Goal: Task Accomplishment & Management: Manage account settings

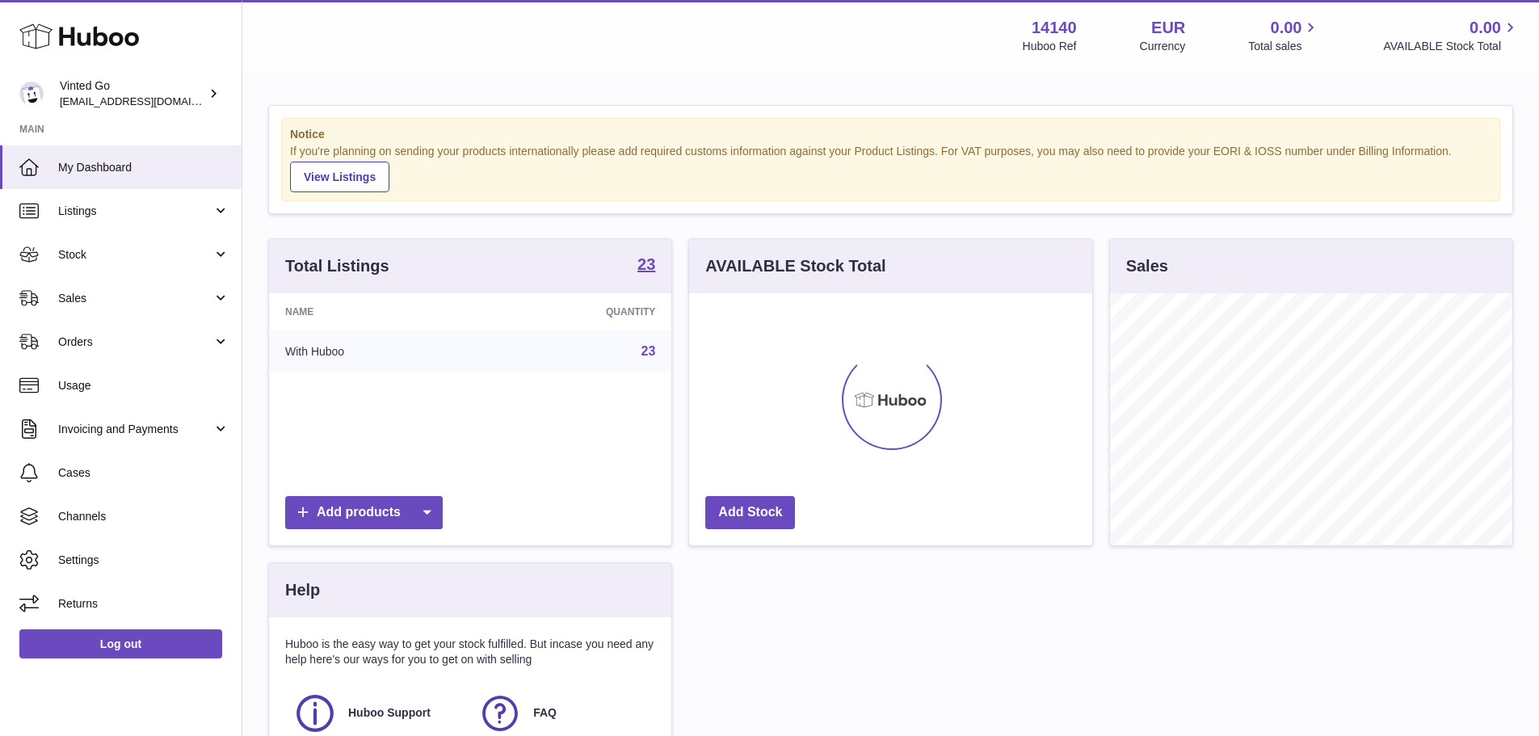
scroll to position [252, 403]
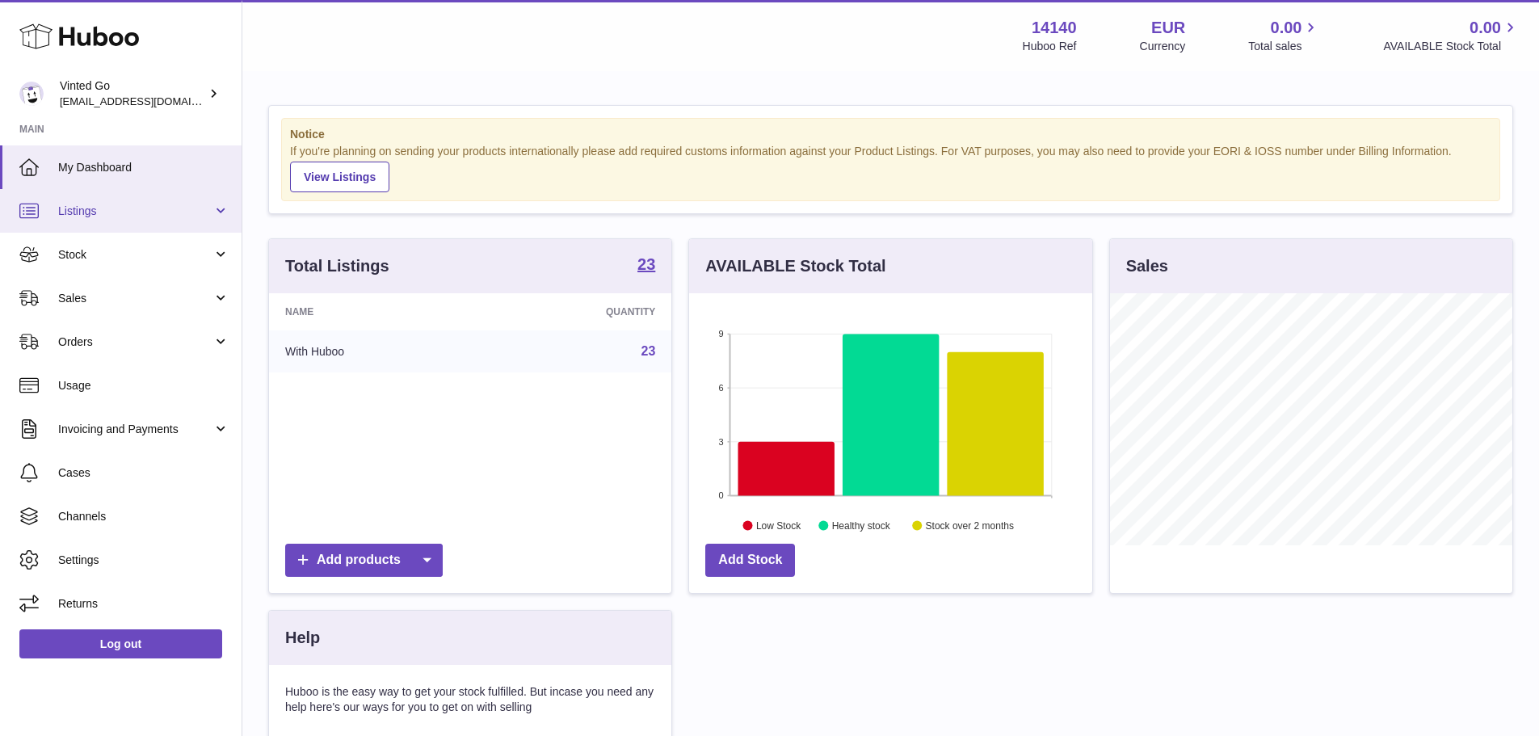
click at [141, 226] on link "Listings" at bounding box center [121, 211] width 242 height 44
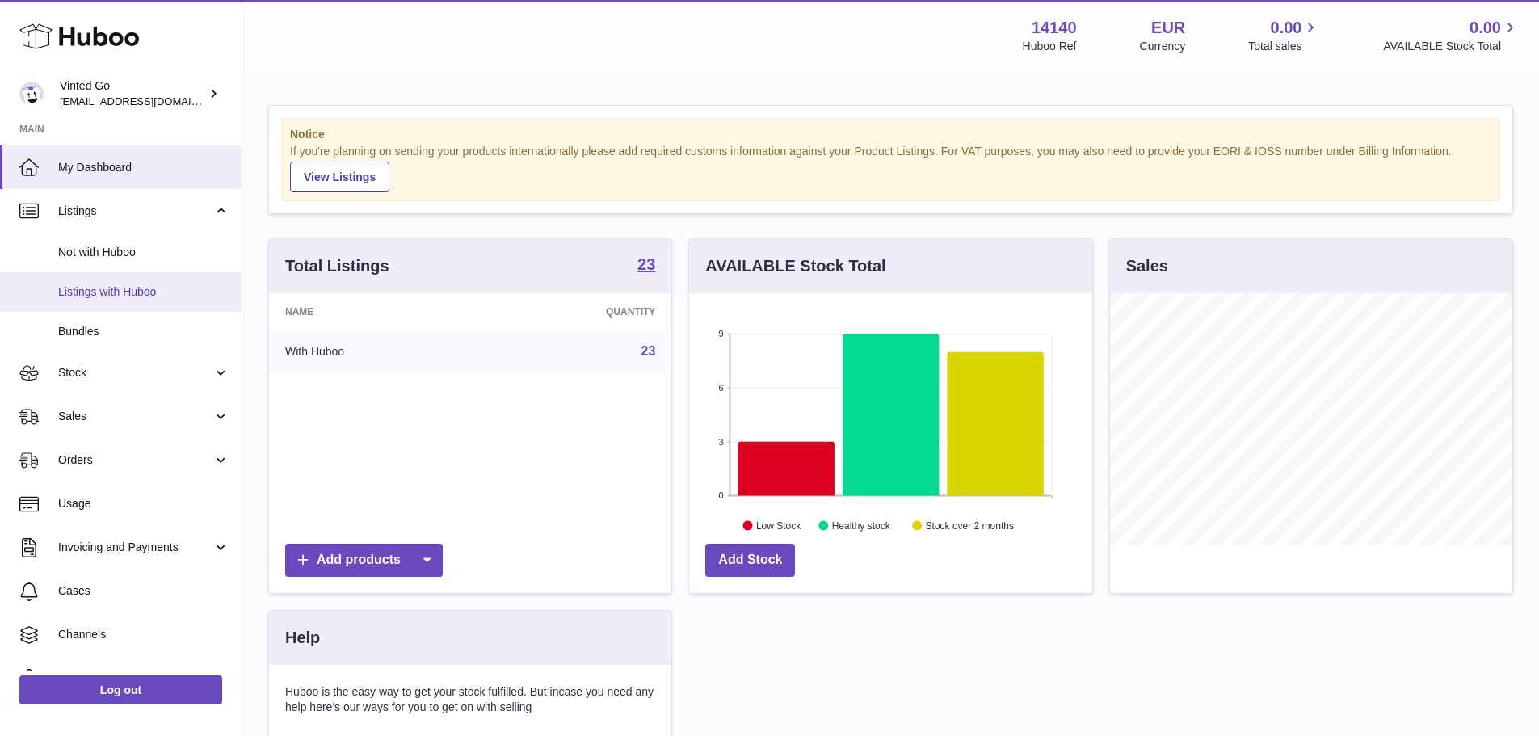
click at [145, 284] on span "Listings with Huboo" at bounding box center [143, 291] width 171 height 15
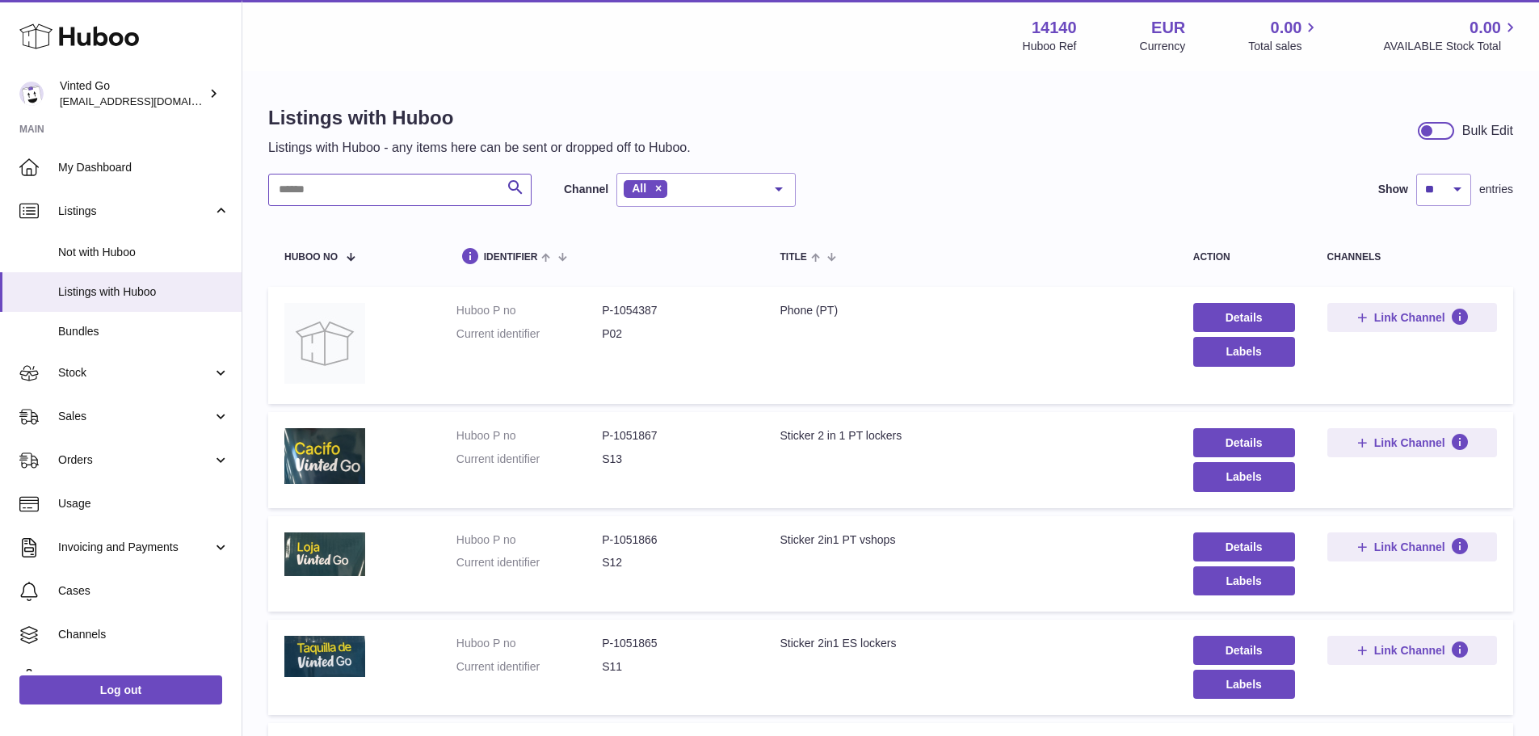
click at [461, 186] on input "text" at bounding box center [399, 190] width 263 height 32
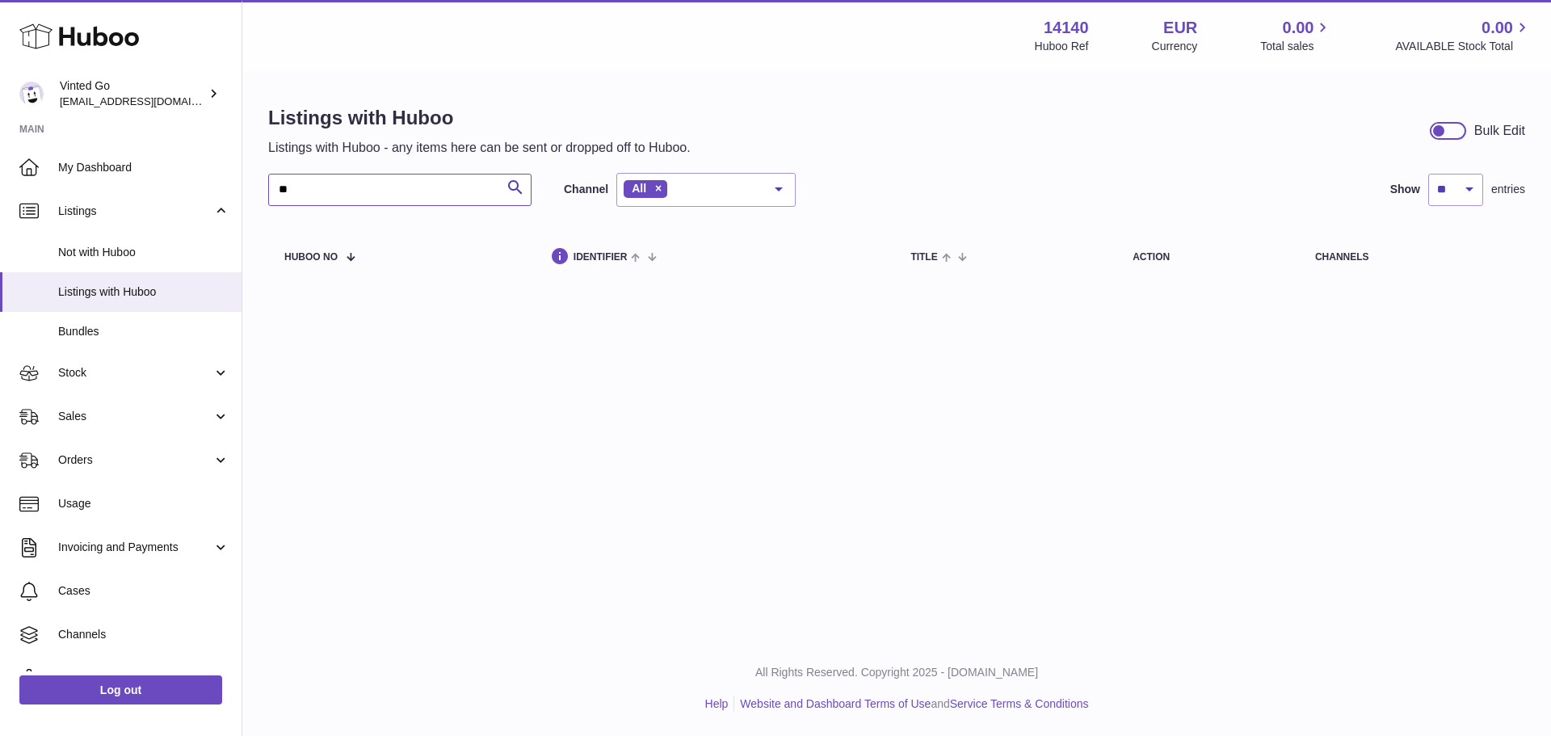
type input "*"
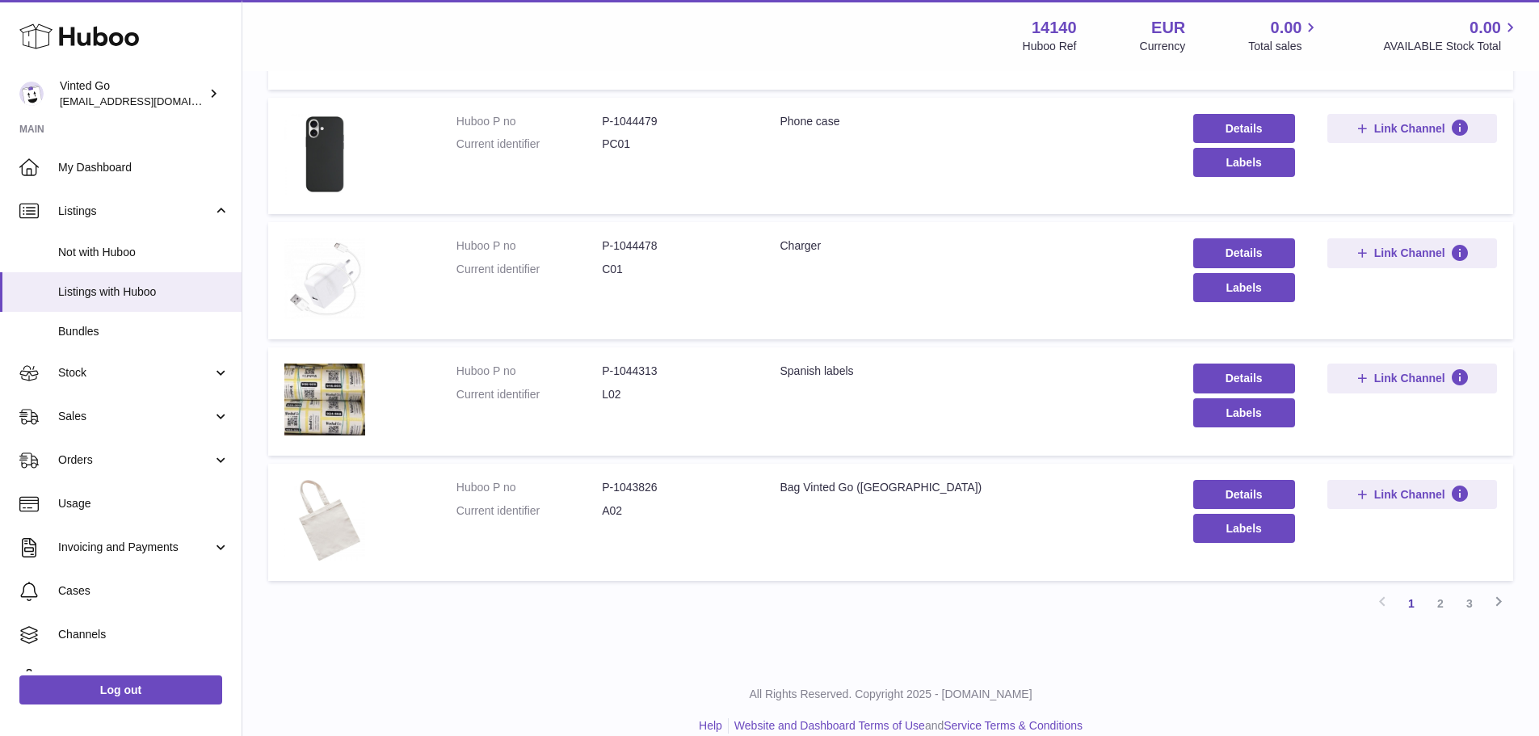
scroll to position [876, 0]
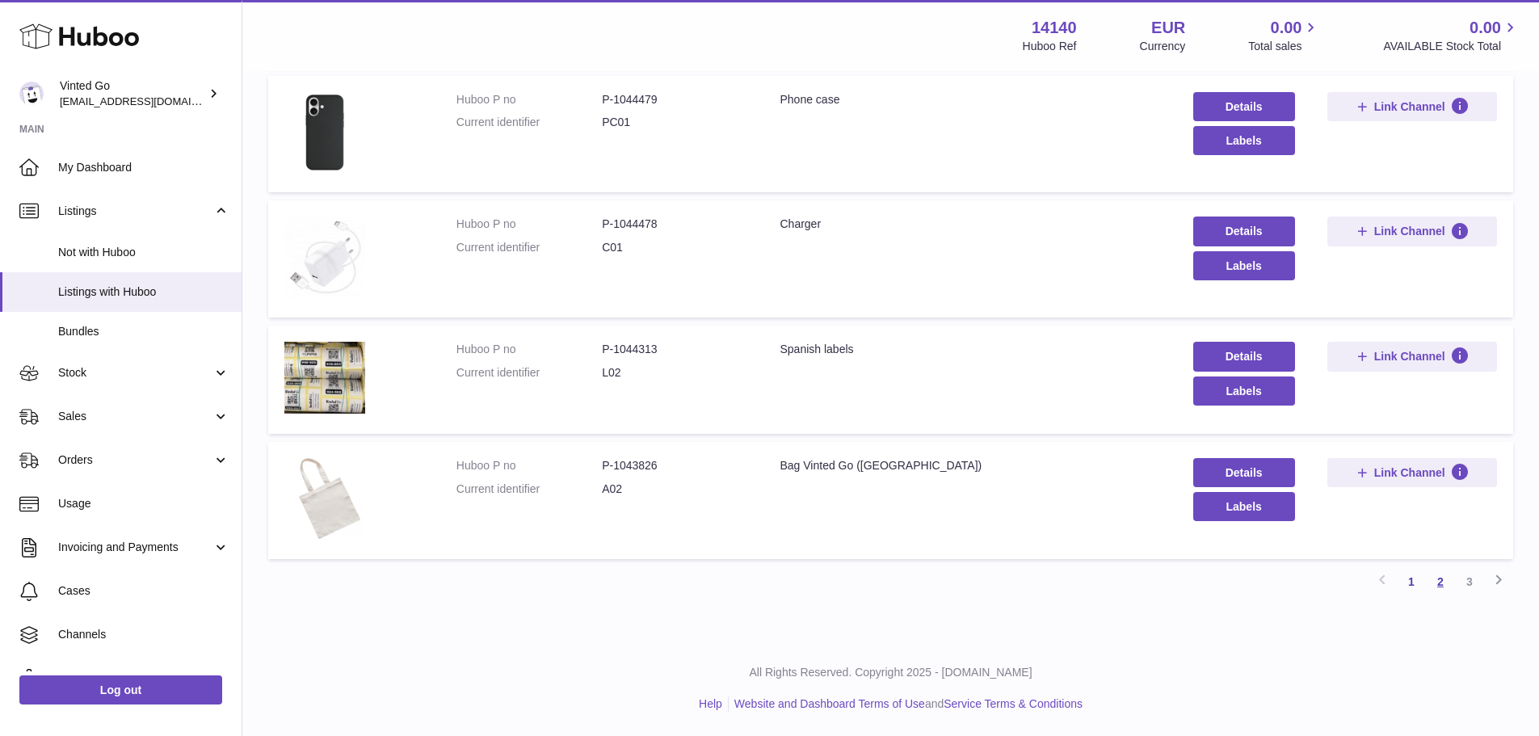
click at [1440, 580] on link "2" at bounding box center [1440, 581] width 29 height 29
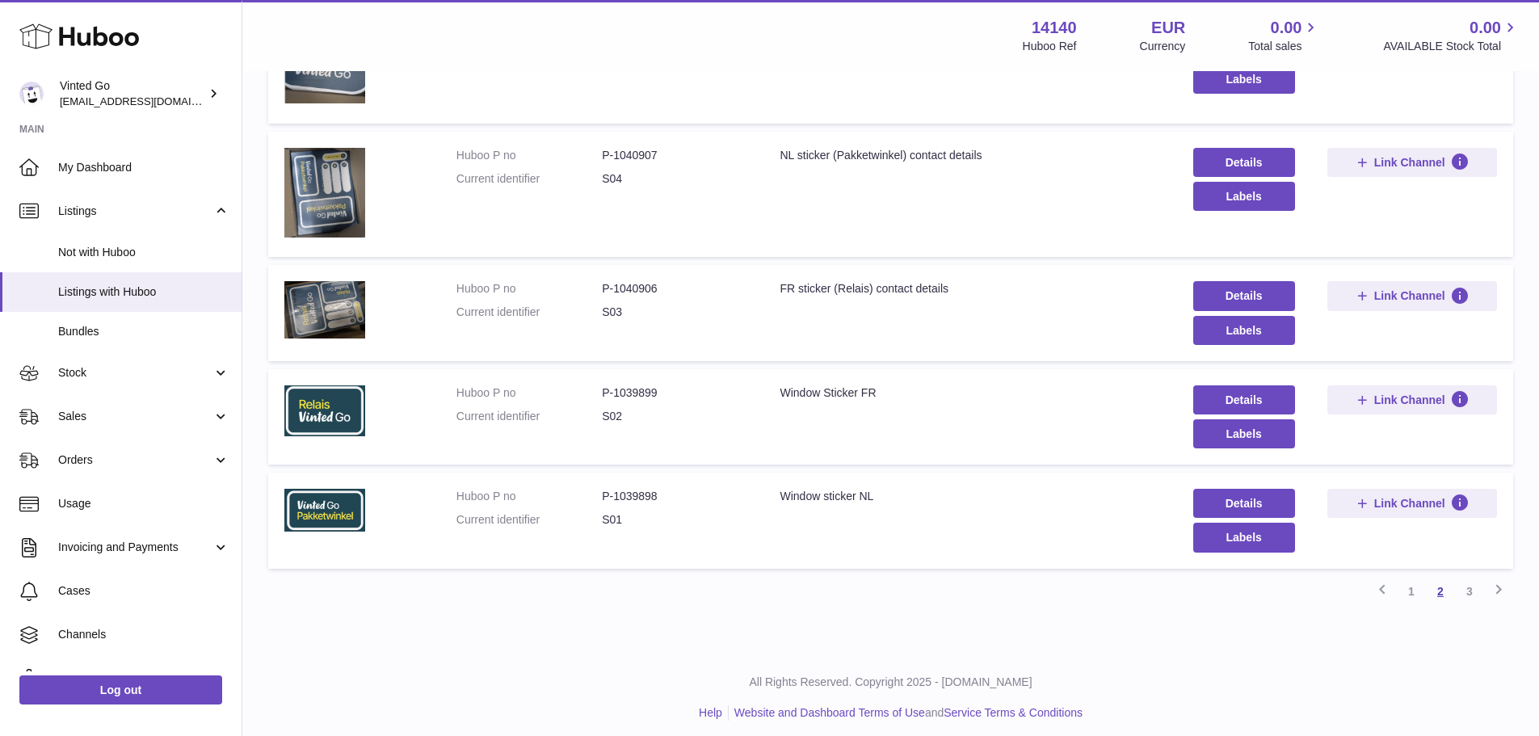
scroll to position [876, 0]
click at [1469, 590] on link "3" at bounding box center [1469, 590] width 29 height 29
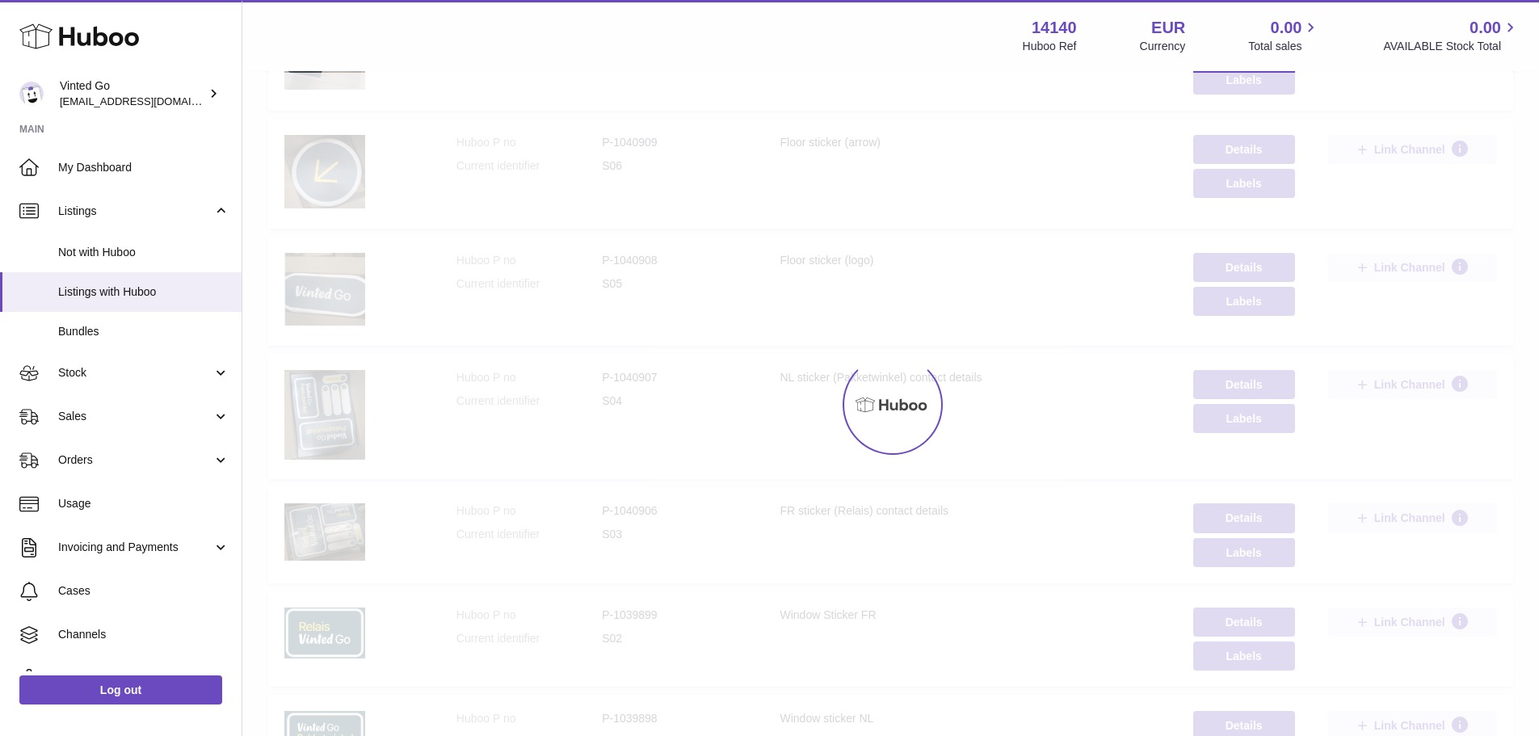
scroll to position [73, 0]
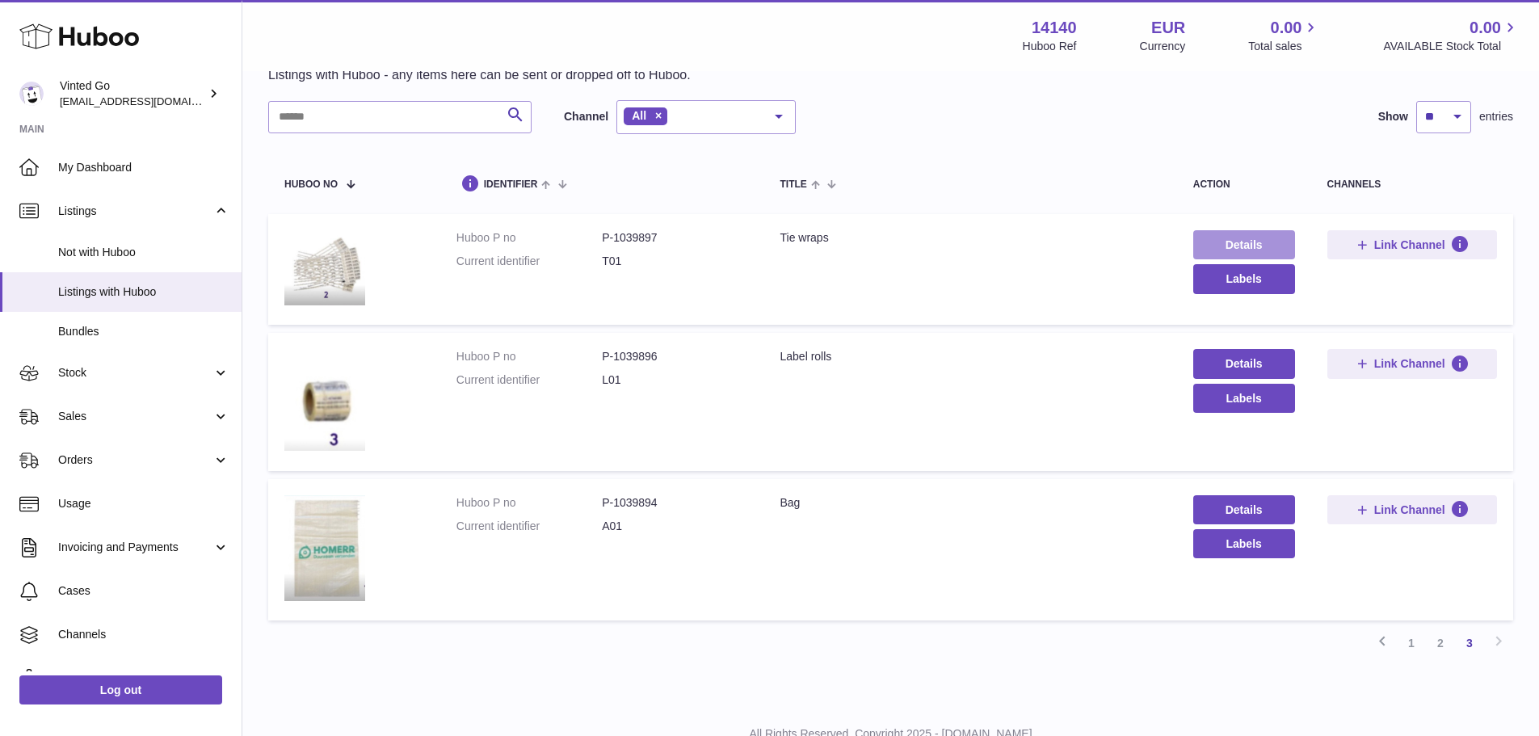
click at [1263, 253] on link "Details" at bounding box center [1244, 244] width 102 height 29
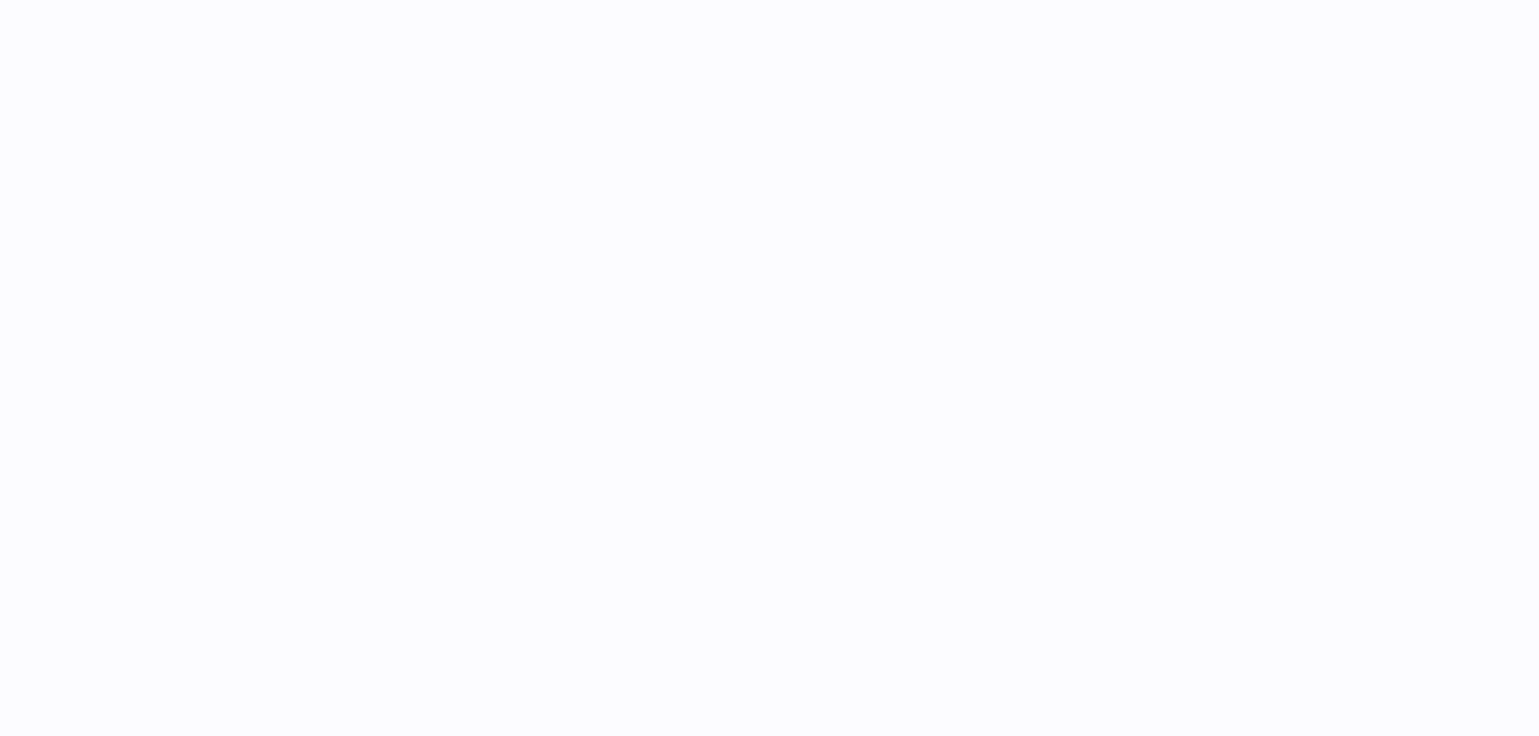
select select
select select "****"
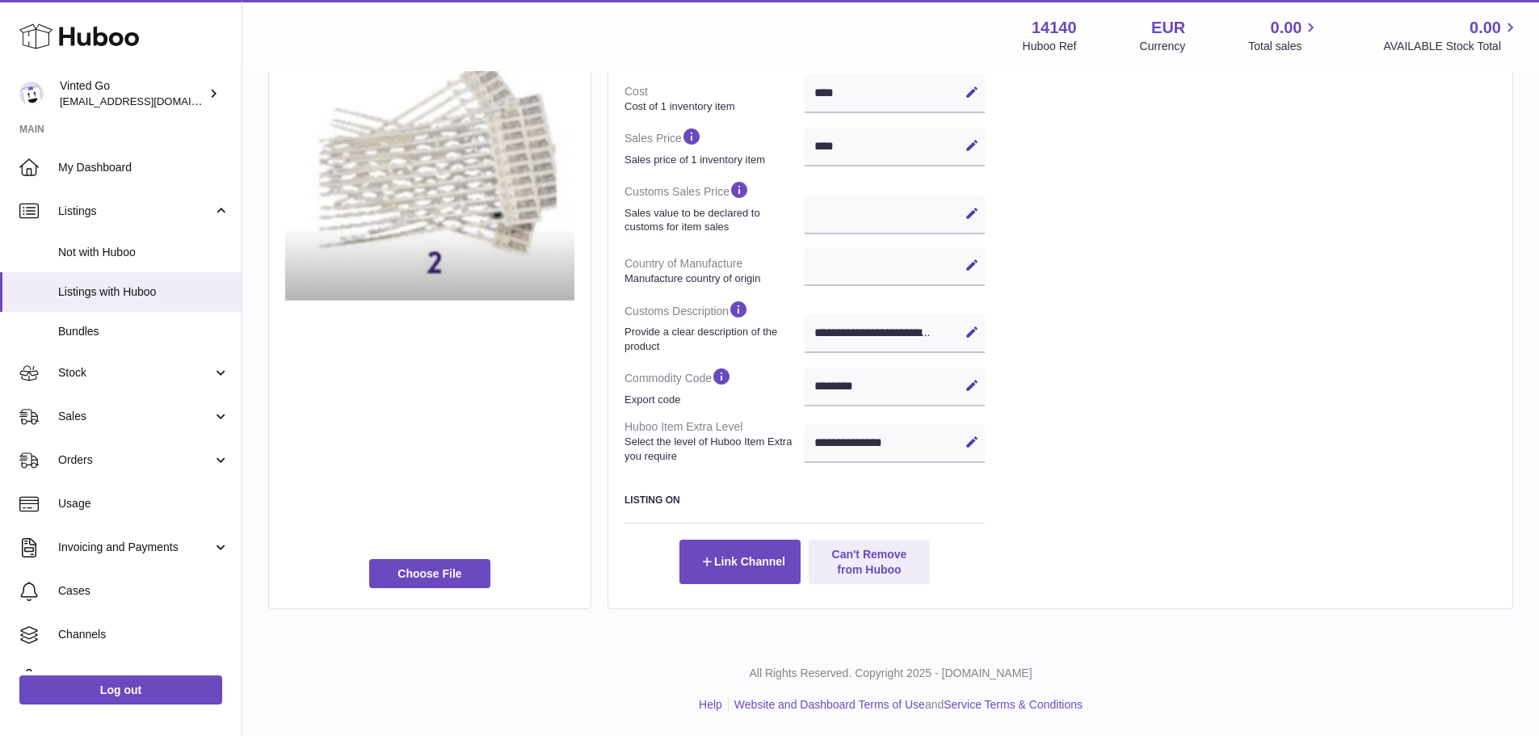
scroll to position [384, 0]
